Goal: Task Accomplishment & Management: Manage account settings

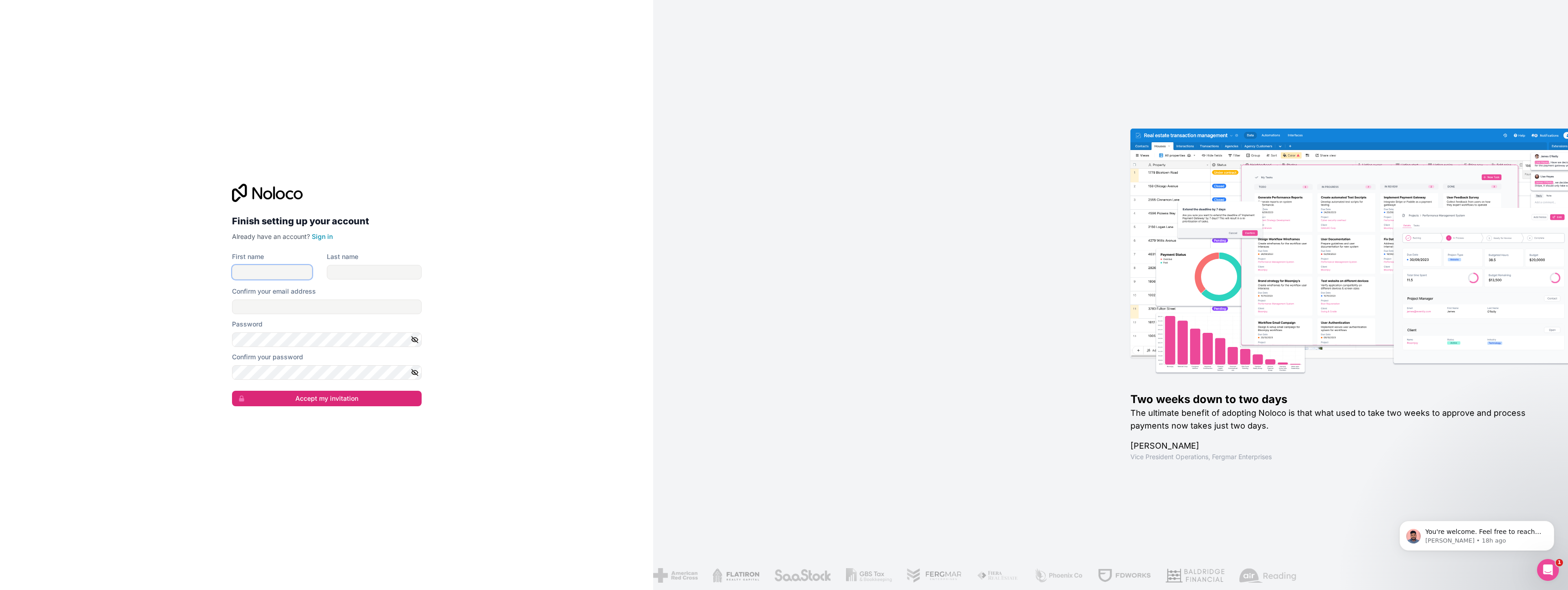
click at [295, 272] on input "First name" at bounding box center [272, 272] width 80 height 15
type input "[PERSON_NAME]"
click at [360, 265] on input "Last name" at bounding box center [374, 272] width 95 height 15
click at [322, 236] on link "Sign in" at bounding box center [322, 236] width 21 height 8
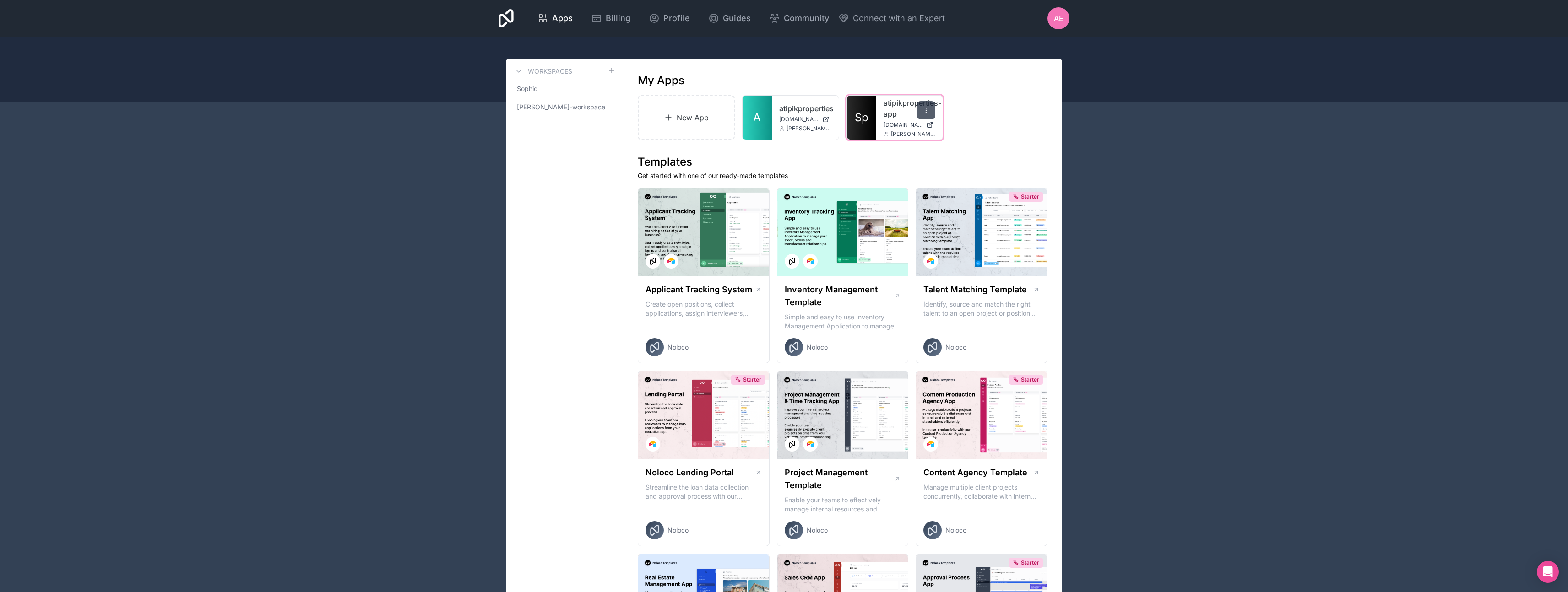
click at [932, 110] on div at bounding box center [926, 110] width 19 height 19
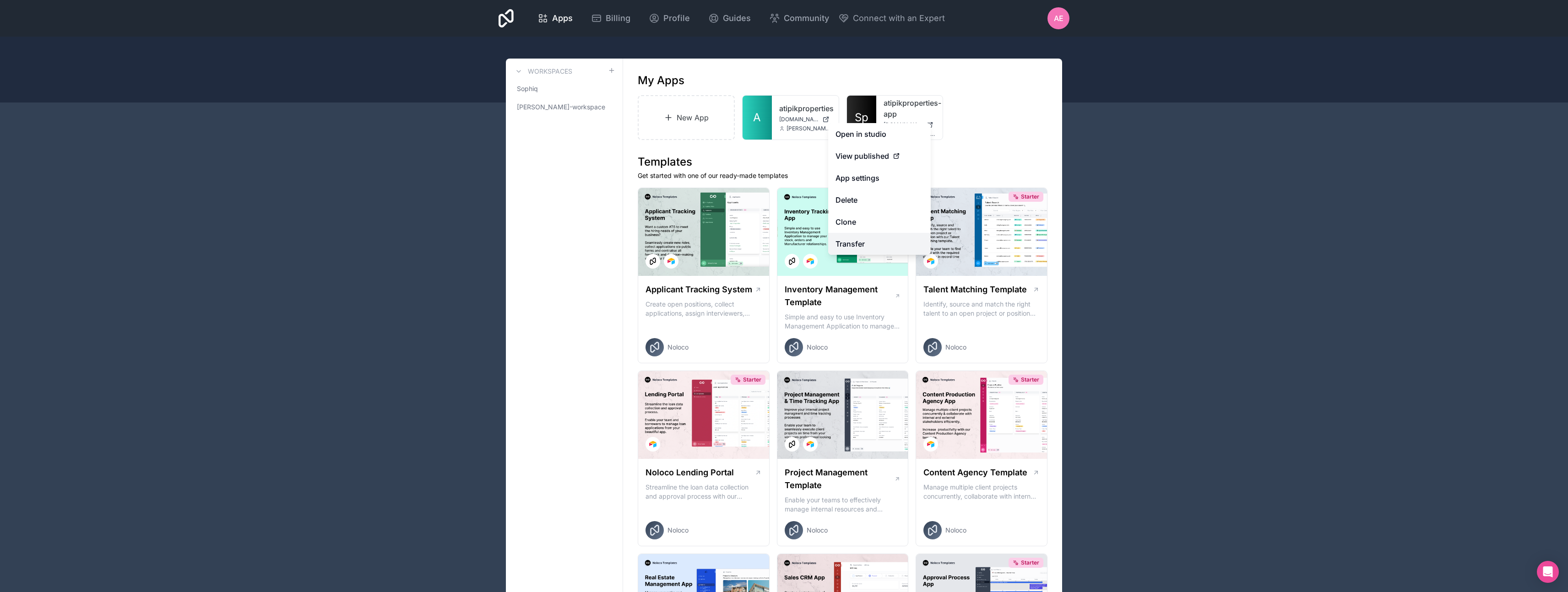
click at [887, 238] on link "Transfer" at bounding box center [880, 243] width 103 height 22
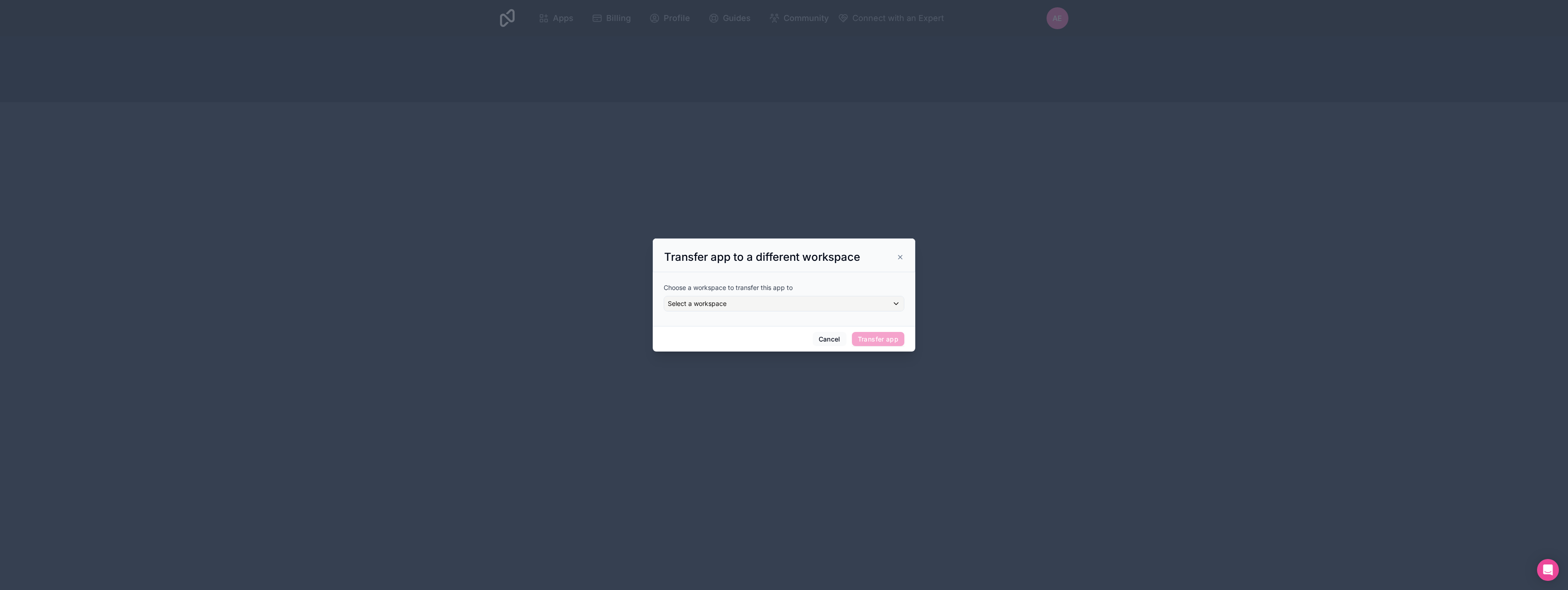
click at [773, 317] on div "Choose a workspace to transfer this app to Select a workspace" at bounding box center [784, 297] width 241 height 43
click at [769, 301] on div "Select a workspace" at bounding box center [784, 304] width 240 height 15
click at [719, 349] on li "No options" at bounding box center [794, 354] width 257 height 19
click at [745, 280] on div at bounding box center [784, 295] width 263 height 114
click at [712, 305] on span "Select a workspace" at bounding box center [697, 303] width 59 height 8
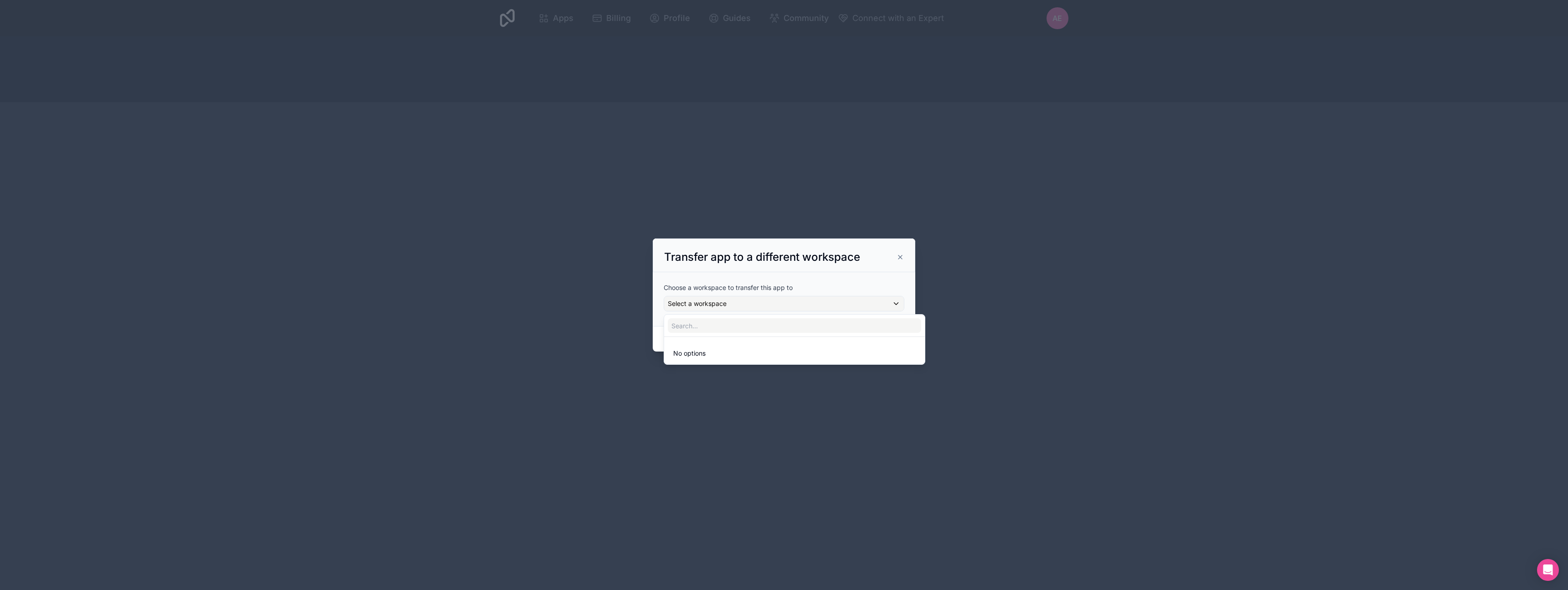
click at [712, 304] on div at bounding box center [784, 295] width 263 height 114
click at [897, 259] on icon at bounding box center [901, 257] width 7 height 7
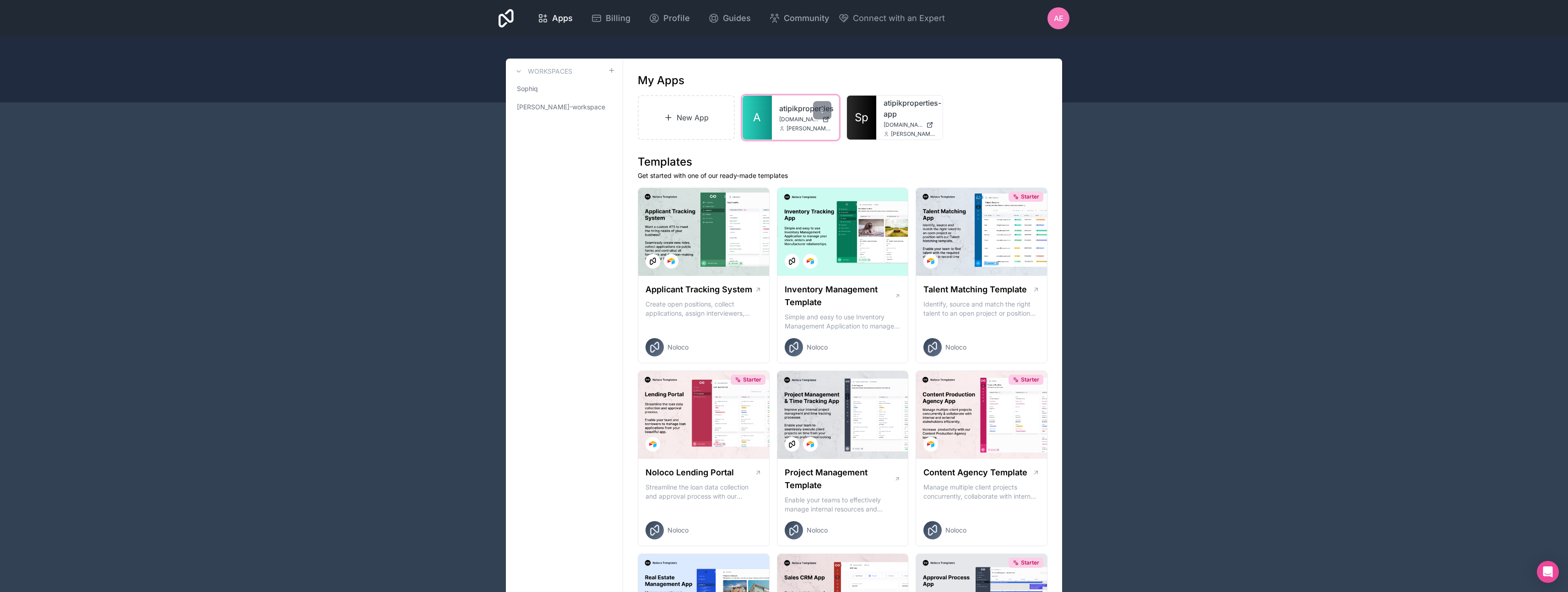
click at [764, 112] on link "A" at bounding box center [757, 117] width 29 height 44
